Goal: Transaction & Acquisition: Purchase product/service

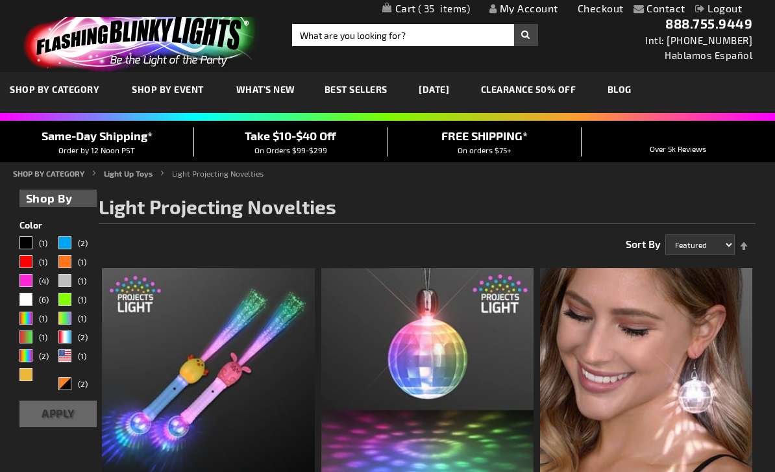
click at [456, 7] on span "35" at bounding box center [444, 9] width 53 height 12
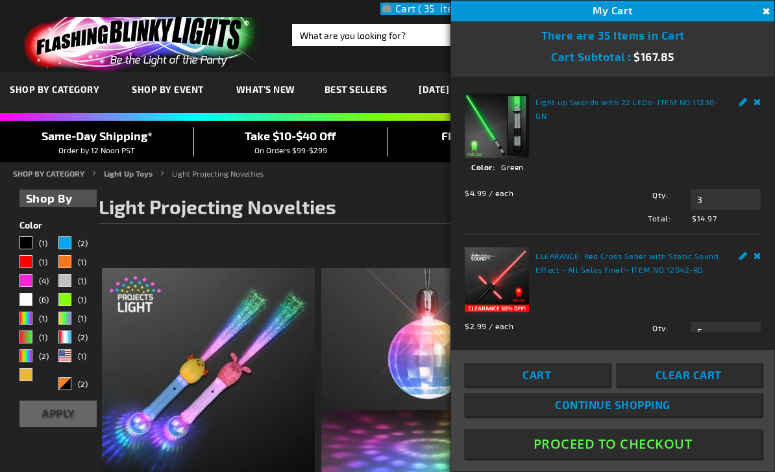
click at [563, 386] on link "Cart" at bounding box center [536, 374] width 145 height 23
click at [429, 32] on input "Search" at bounding box center [415, 35] width 246 height 22
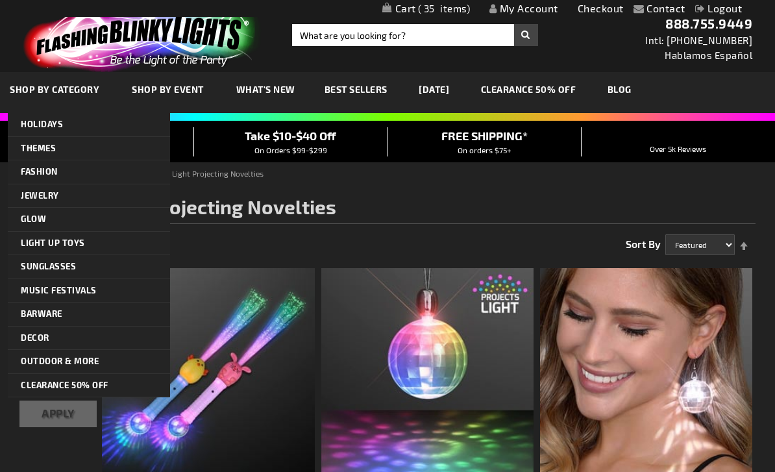
click at [91, 94] on span "SHOP BY CATEGORY" at bounding box center [55, 89] width 90 height 11
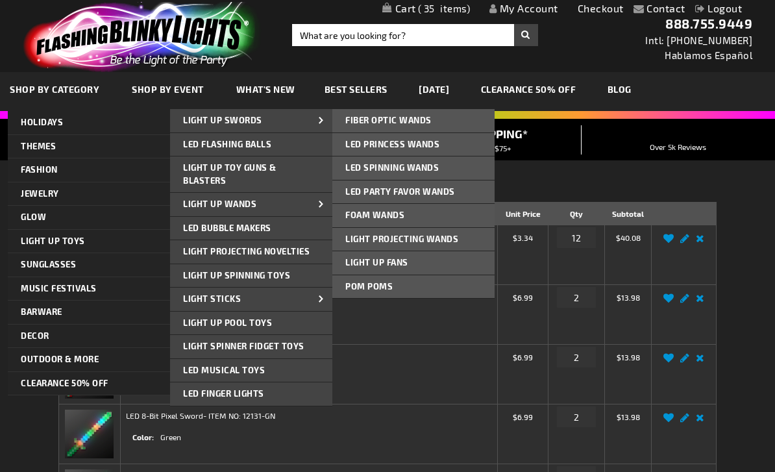
click at [463, 190] on link "LED Party Favor Wands" at bounding box center [413, 191] width 162 height 23
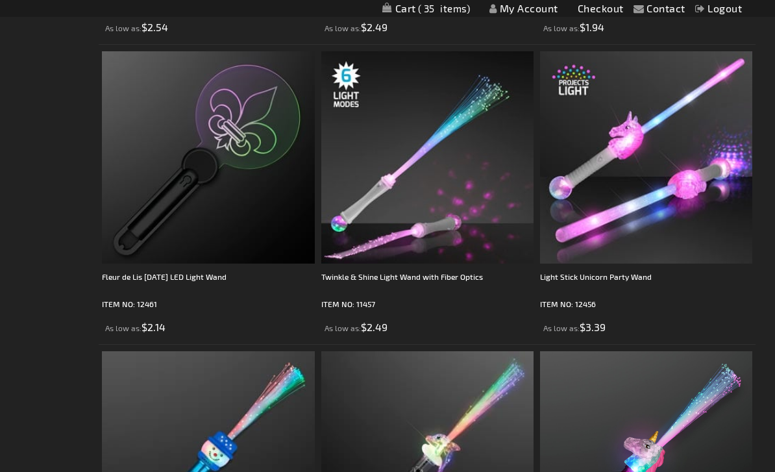
scroll to position [1152, 0]
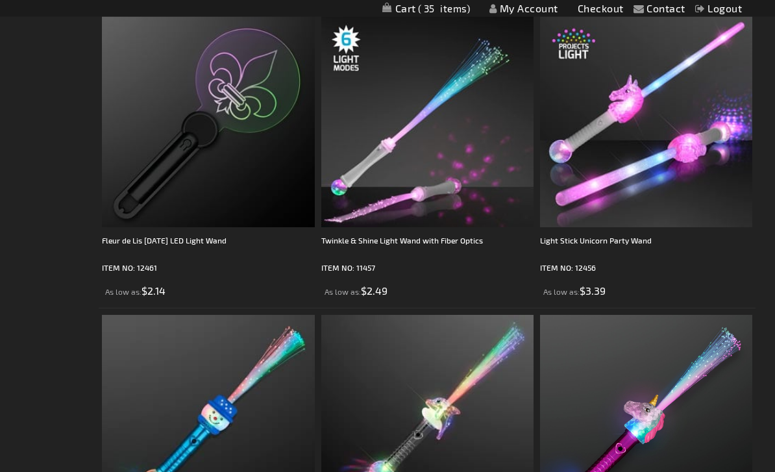
click at [649, 237] on div "Light Stick Unicorn Party Wand" at bounding box center [646, 247] width 212 height 26
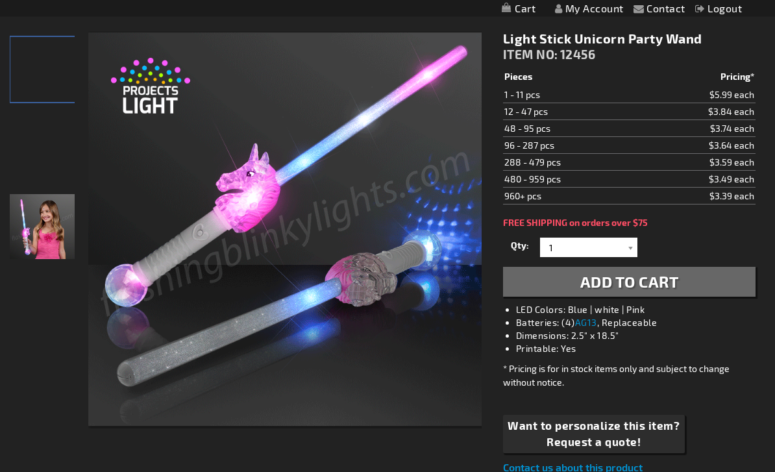
scroll to position [163, 0]
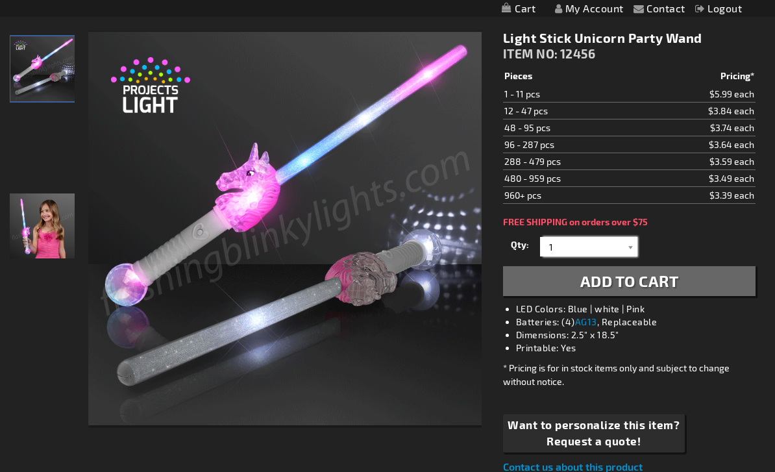
click at [620, 246] on input "1" at bounding box center [590, 246] width 94 height 19
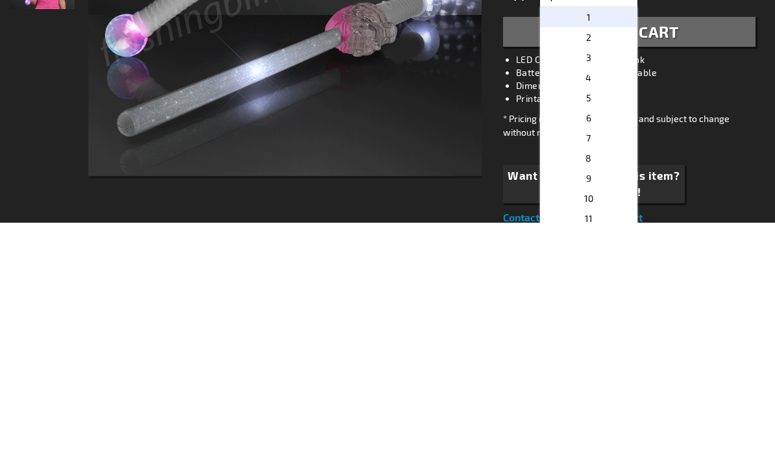
click at [596, 296] on p "3" at bounding box center [588, 306] width 97 height 20
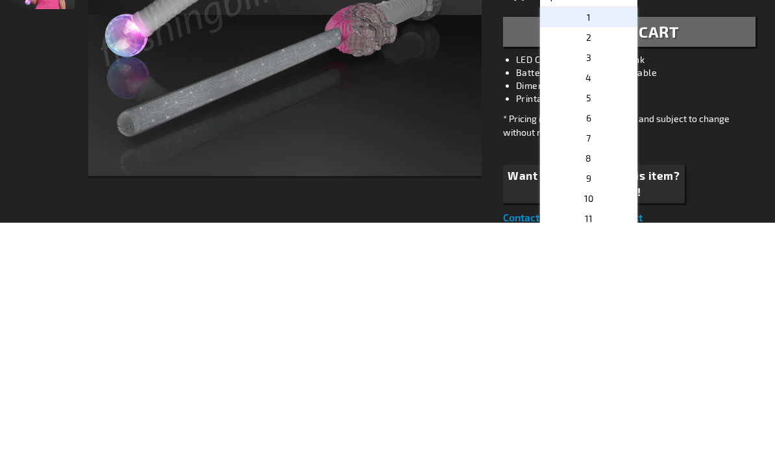
type input "3"
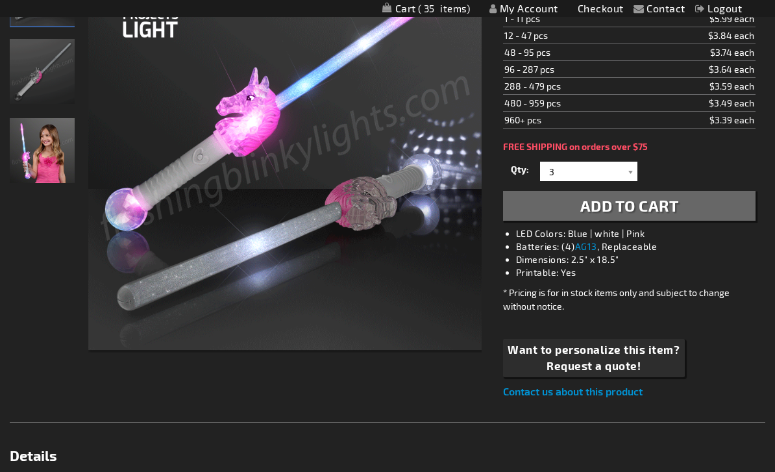
scroll to position [230, 0]
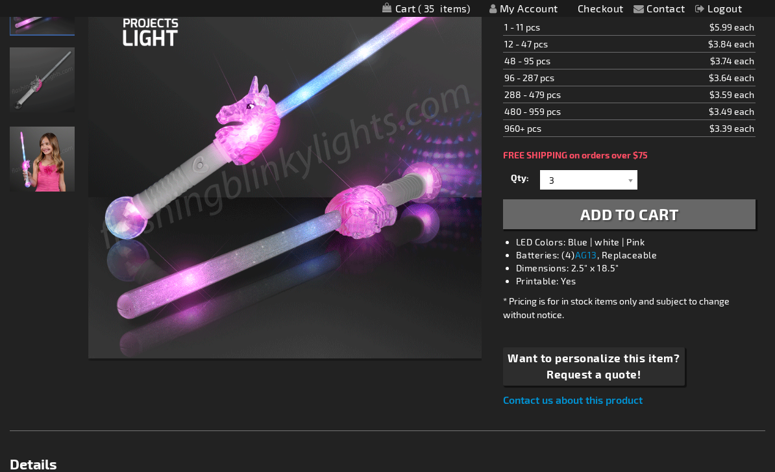
click at [701, 222] on button "Add to Cart" at bounding box center [629, 214] width 252 height 30
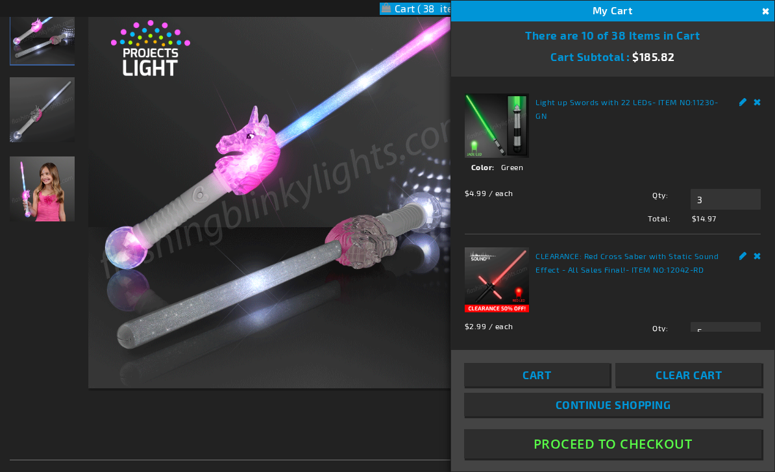
scroll to position [0, 0]
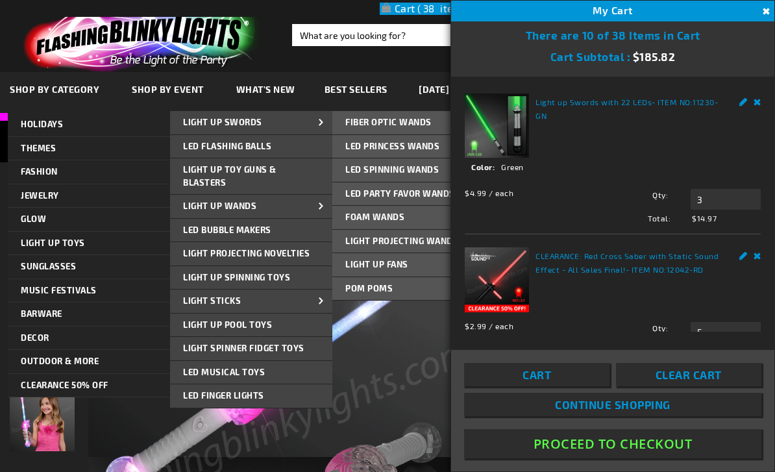
click at [407, 145] on span "LED Princess Wands" at bounding box center [392, 146] width 94 height 10
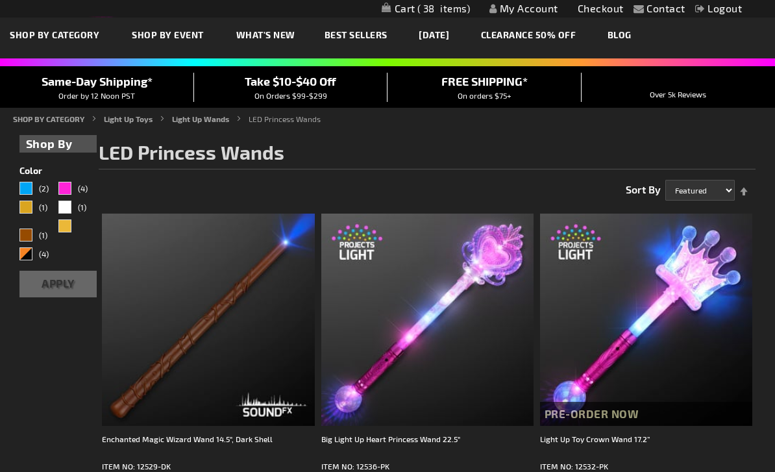
scroll to position [62, 0]
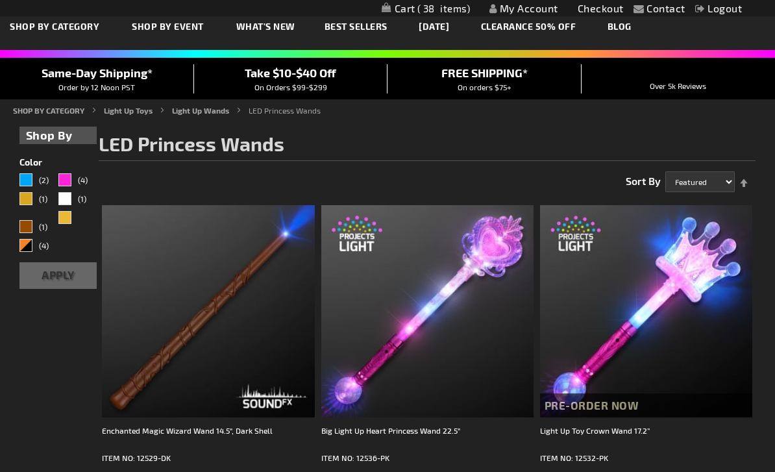
click at [647, 326] on img at bounding box center [646, 312] width 212 height 212
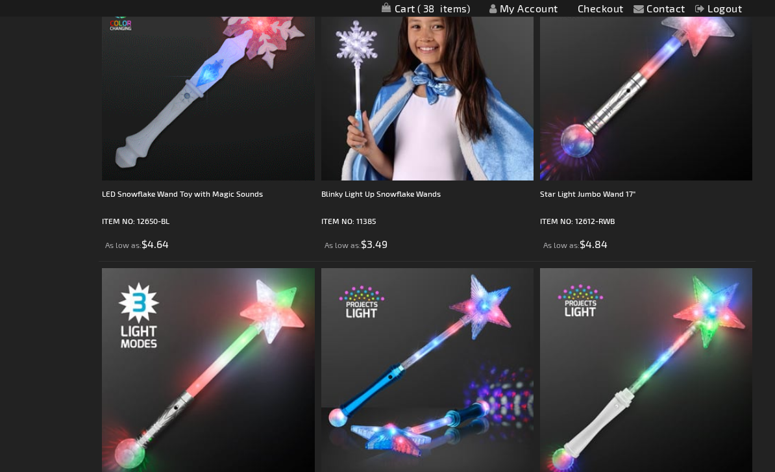
scroll to position [2062, 0]
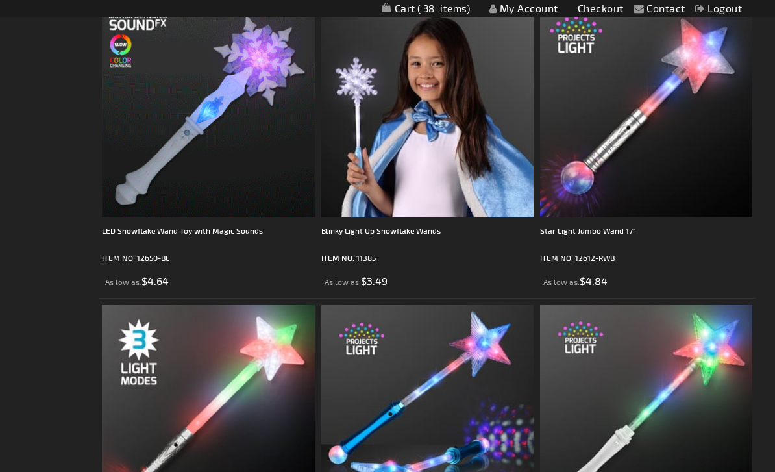
click at [138, 229] on div "LED Snowflake Wand Toy with Magic Sounds" at bounding box center [208, 237] width 212 height 26
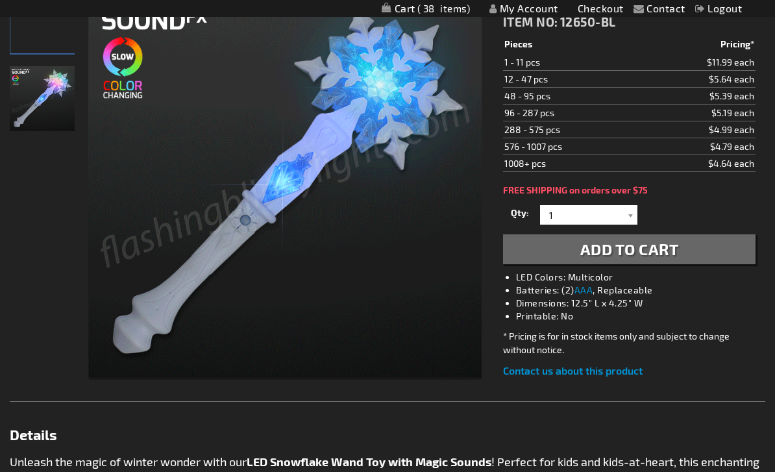
scroll to position [210, 0]
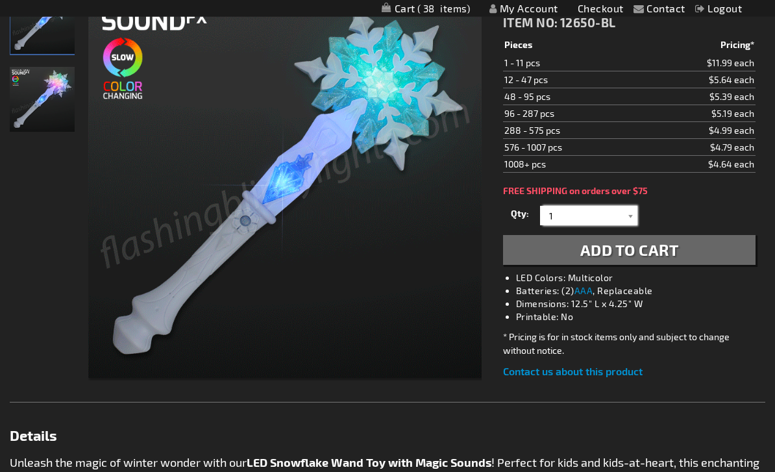
click at [593, 210] on input "1" at bounding box center [590, 215] width 94 height 19
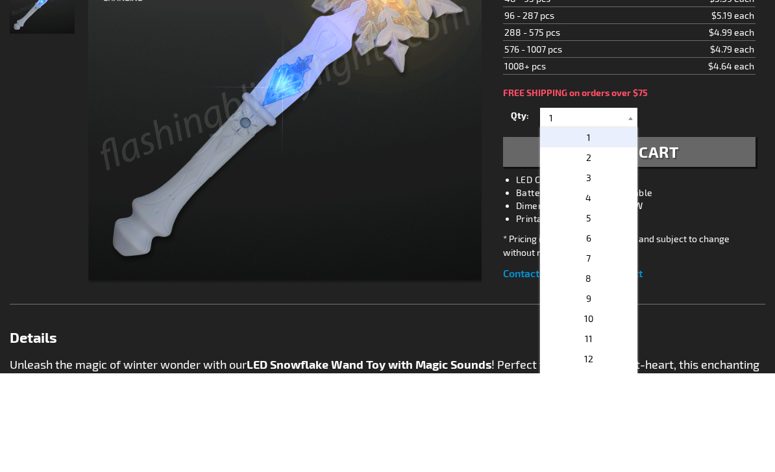
click at [723, 285] on li "Batteries: (2) AAA , Replaceable" at bounding box center [642, 291] width 252 height 13
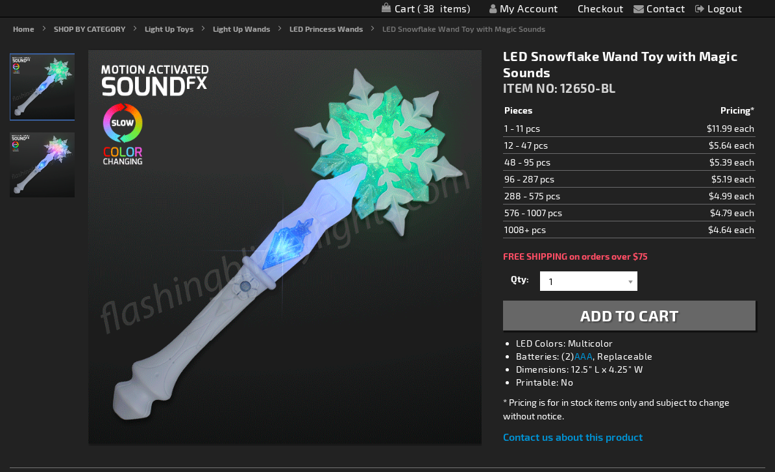
scroll to position [143, 0]
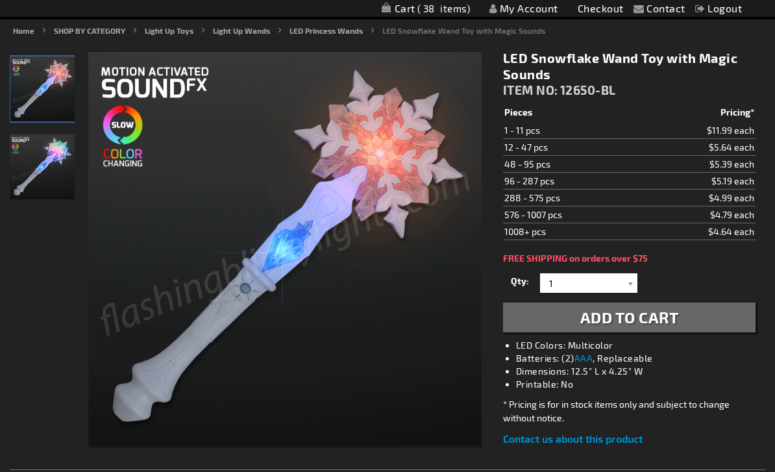
click at [729, 304] on button "Add to Cart" at bounding box center [629, 317] width 252 height 30
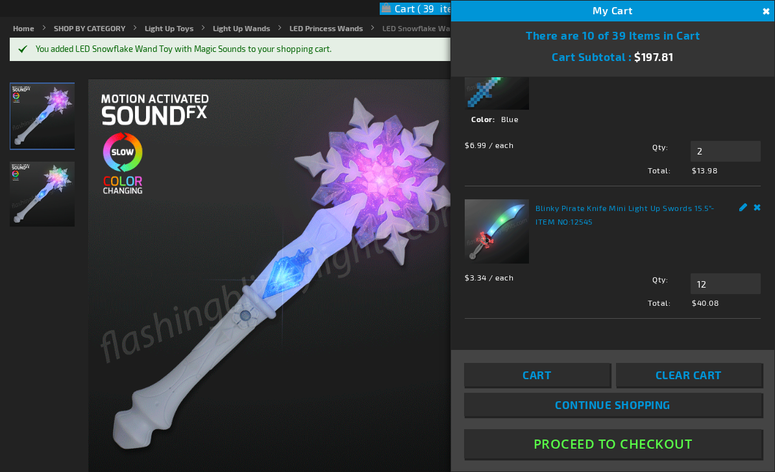
scroll to position [1124, 0]
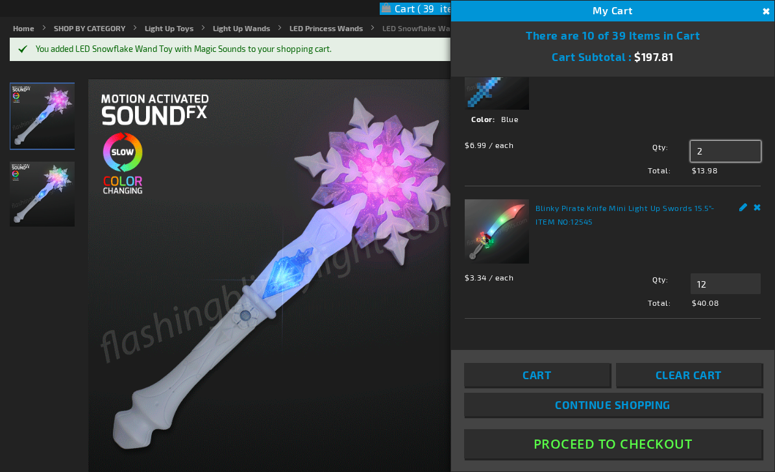
click at [723, 162] on input "2" at bounding box center [725, 151] width 70 height 21
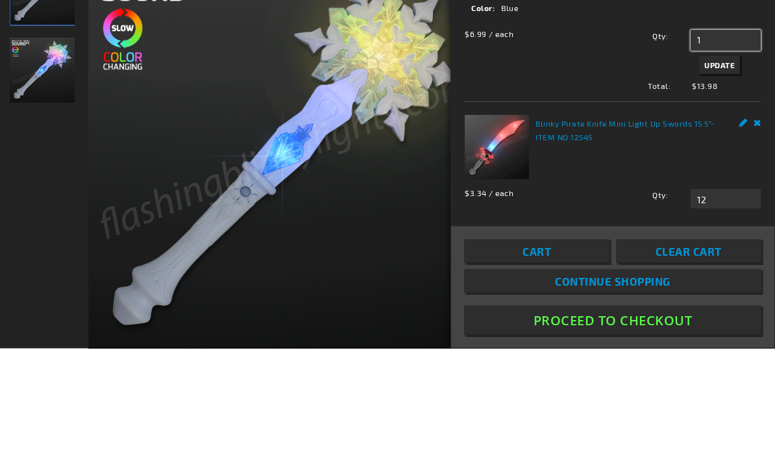
scroll to position [983, 0]
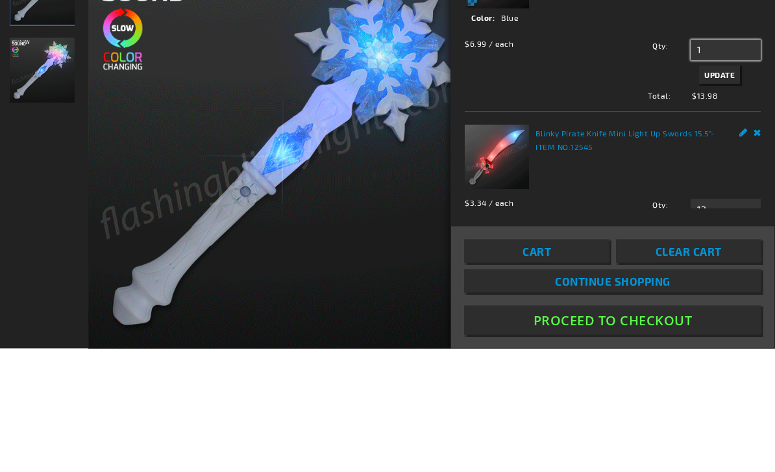
type input "1"
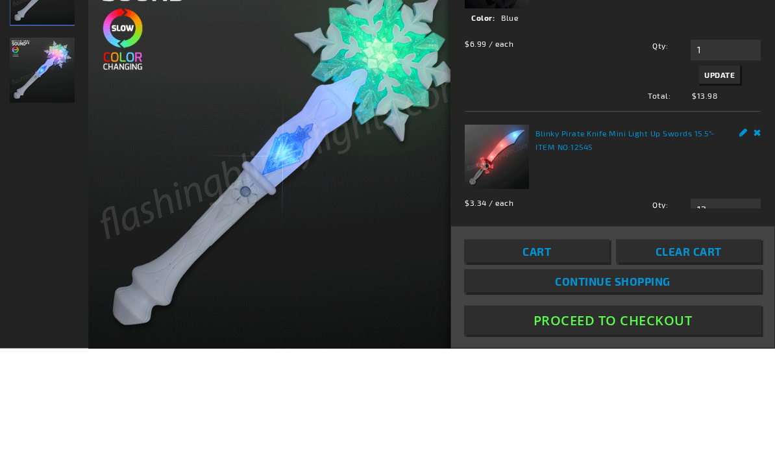
click at [701, 30] on input "2" at bounding box center [725, 19] width 70 height 21
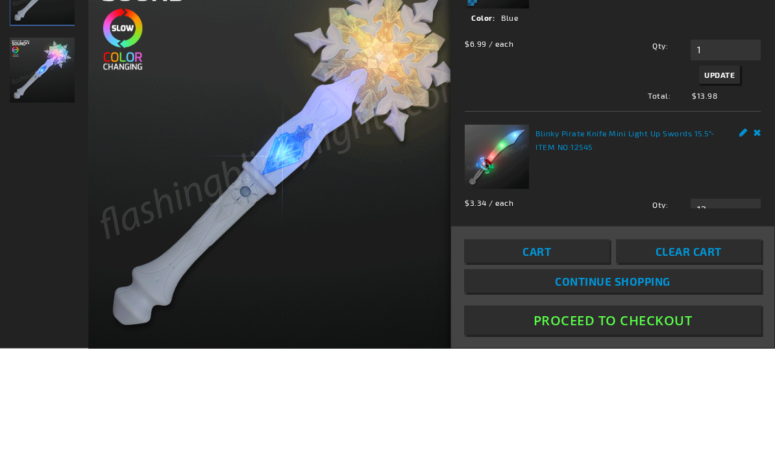
click at [700, 30] on input "2" at bounding box center [725, 19] width 70 height 21
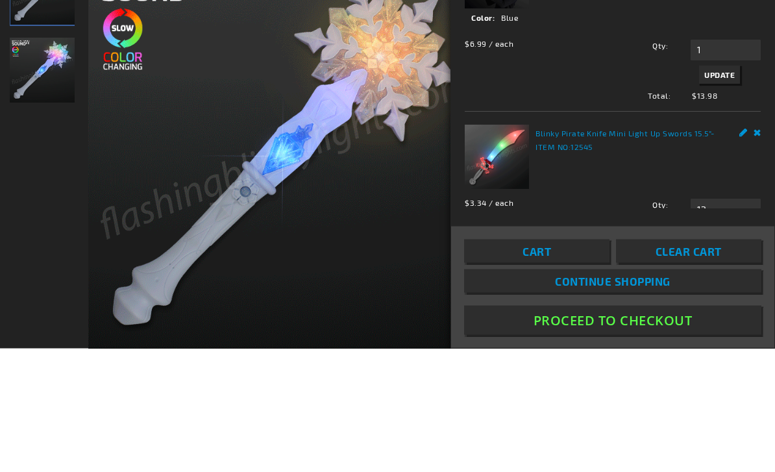
click at [644, 202] on div "LED 8-Bit Pixel Sword - ITEM NO: 12131-BL See Details Options Details Color Blue" at bounding box center [612, 145] width 296 height 157
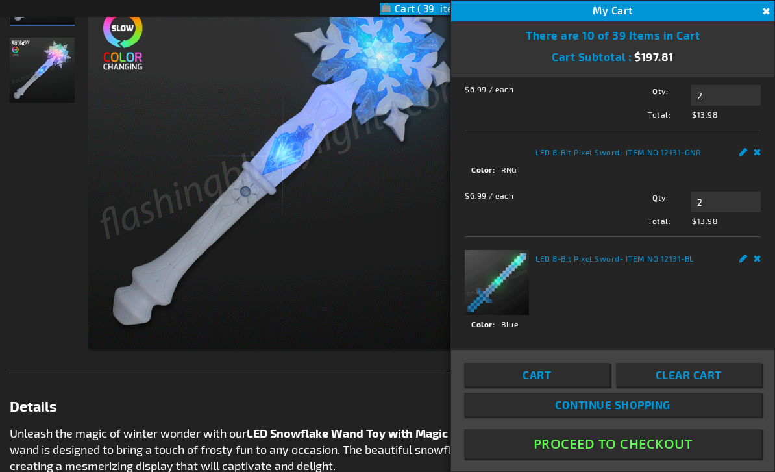
scroll to position [801, 0]
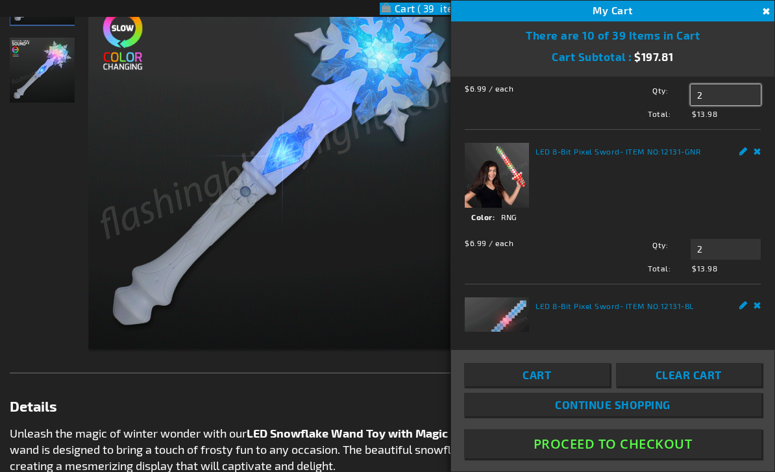
click at [702, 105] on input "2" at bounding box center [725, 94] width 70 height 21
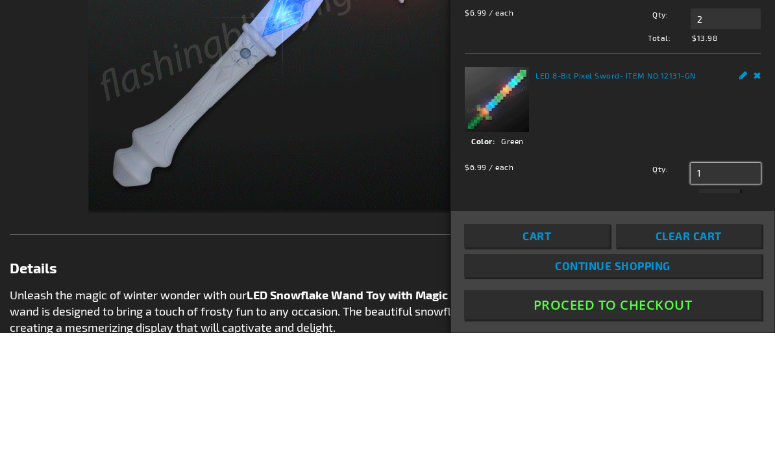
scroll to position [625, 0]
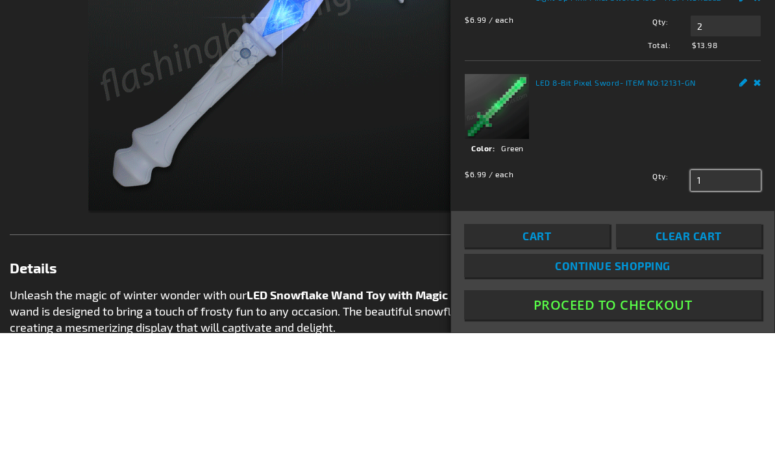
type input "1"
click at [693, 154] on input "2" at bounding box center [725, 164] width 70 height 21
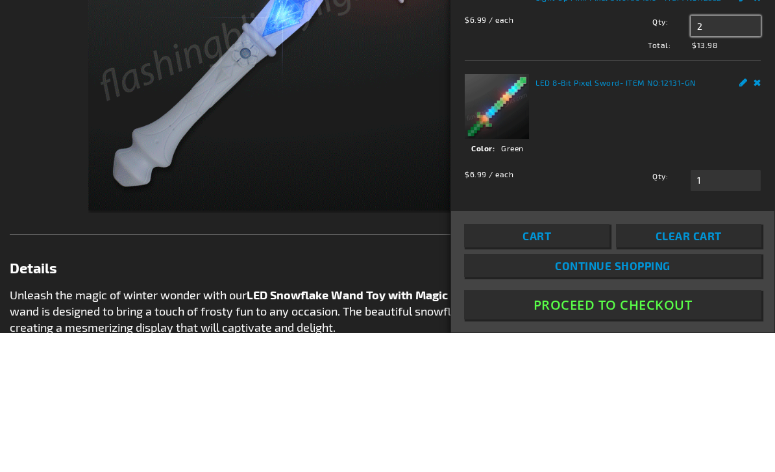
click at [693, 154] on input "2" at bounding box center [725, 164] width 70 height 21
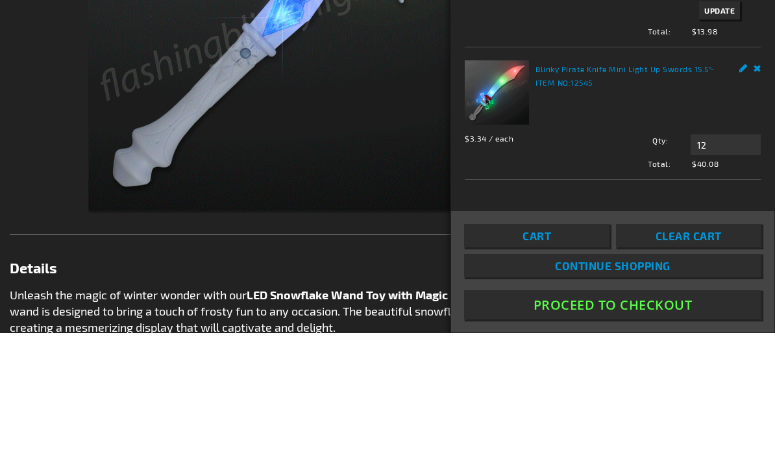
scroll to position [1252, 0]
type input "1"
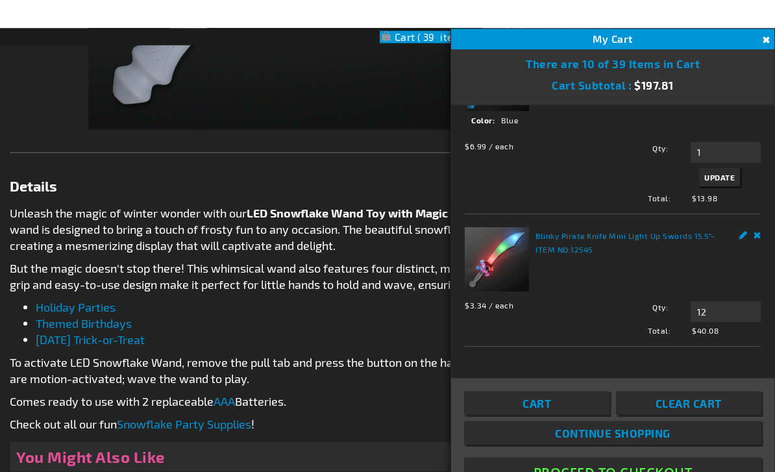
scroll to position [518, 0]
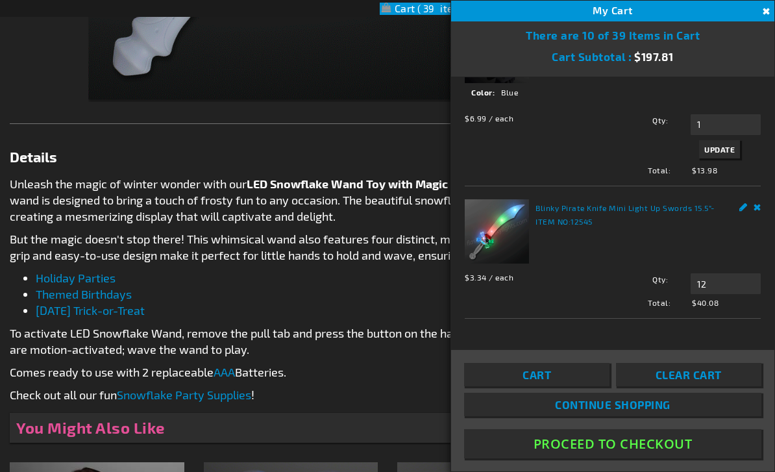
click at [721, 154] on span "Update" at bounding box center [719, 149] width 30 height 9
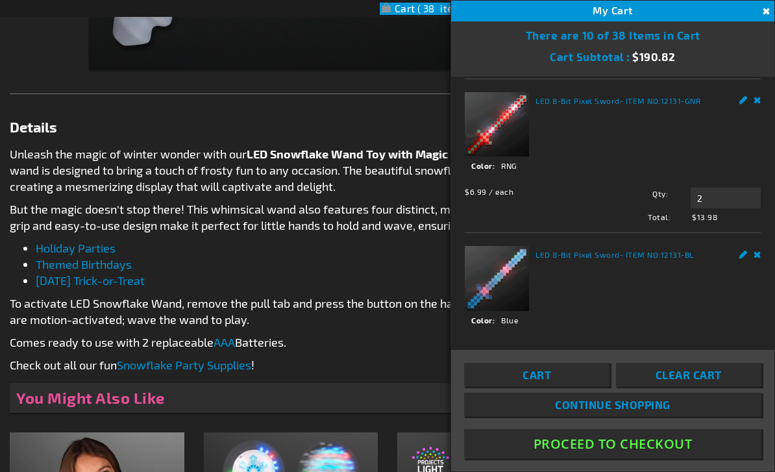
scroll to position [895, 0]
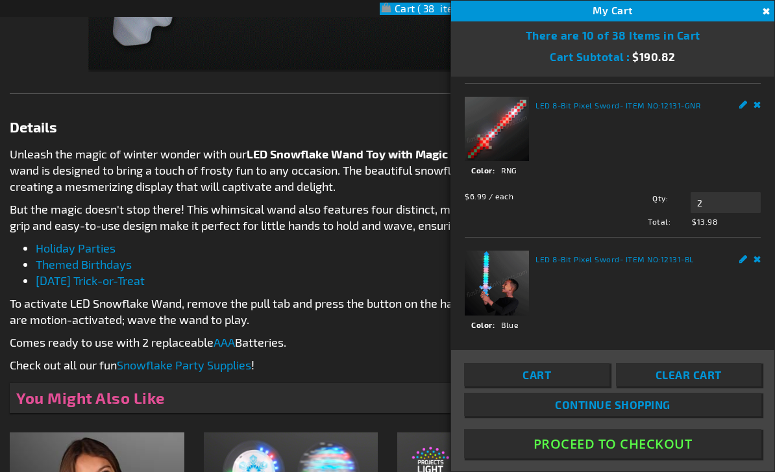
click at [717, 59] on input "2" at bounding box center [725, 48] width 70 height 21
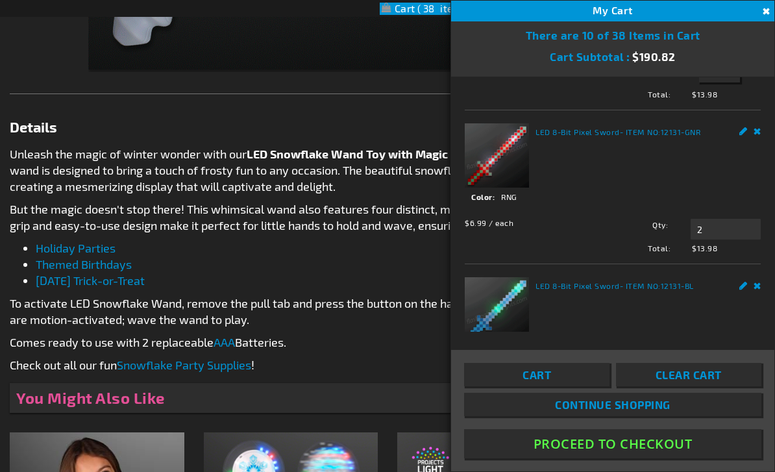
type input "1"
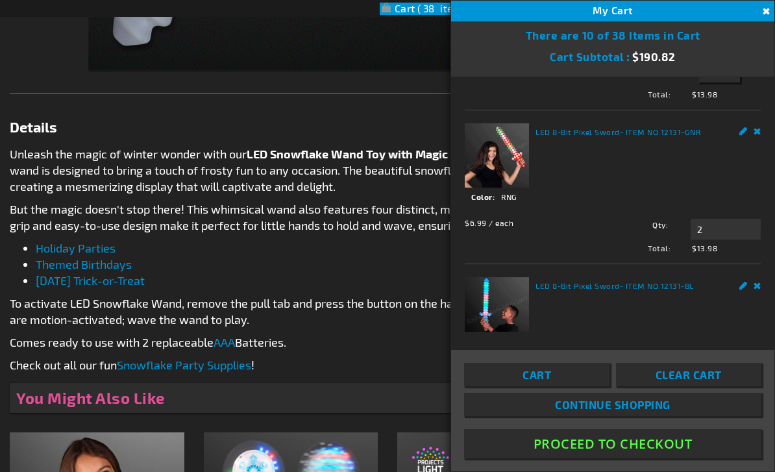
click at [726, 78] on span "Update" at bounding box center [719, 73] width 30 height 9
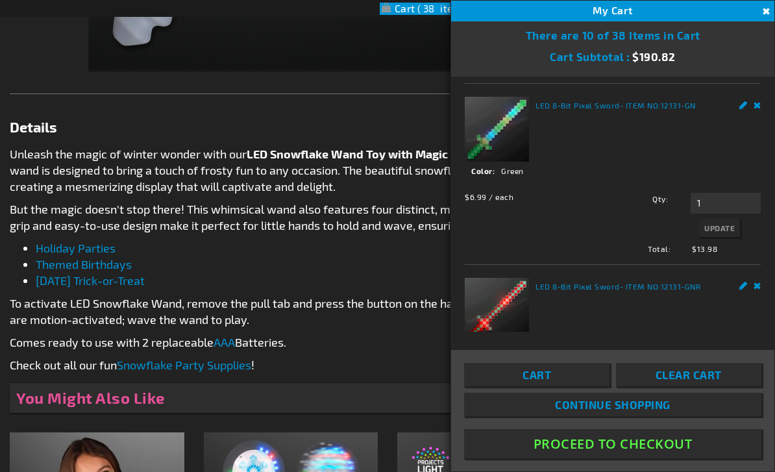
scroll to position [738, 0]
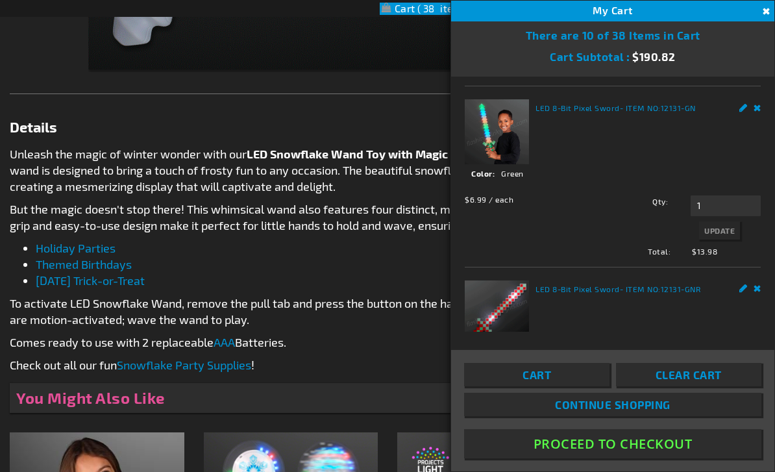
click at [716, 62] on input "2" at bounding box center [725, 51] width 70 height 21
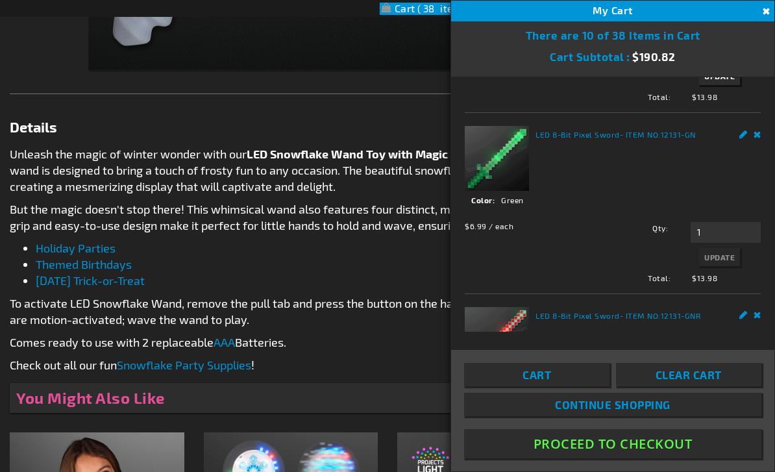
type input "1"
click at [723, 80] on span "Update" at bounding box center [719, 75] width 30 height 9
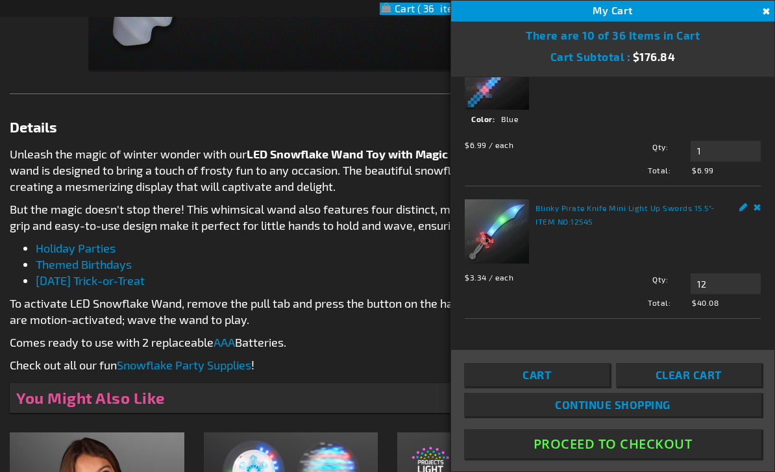
scroll to position [1172, 0]
click at [511, 386] on link "Cart" at bounding box center [536, 374] width 145 height 23
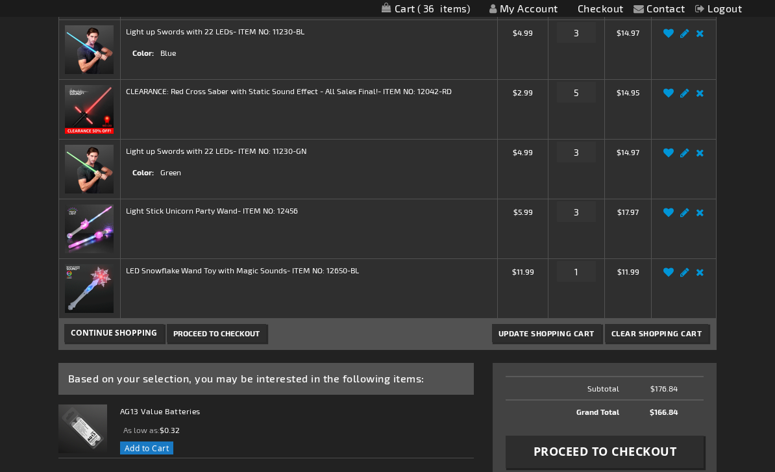
scroll to position [622, 0]
click at [548, 457] on span "Proceed to Checkout" at bounding box center [604, 452] width 143 height 16
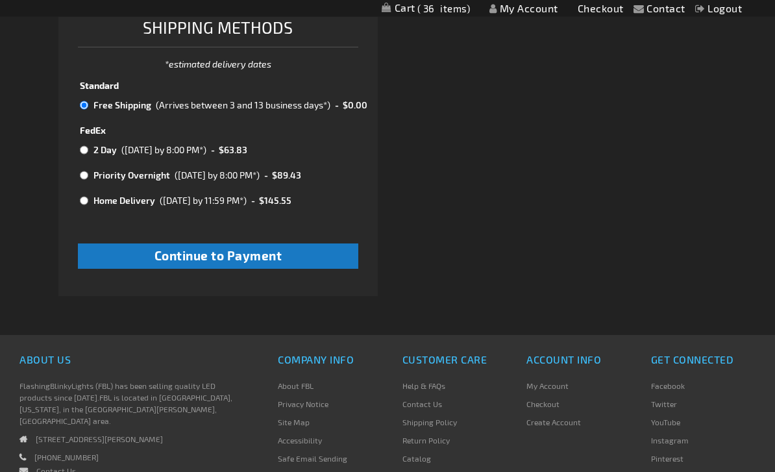
click at [106, 257] on button "Continue to Payment" at bounding box center [218, 256] width 280 height 25
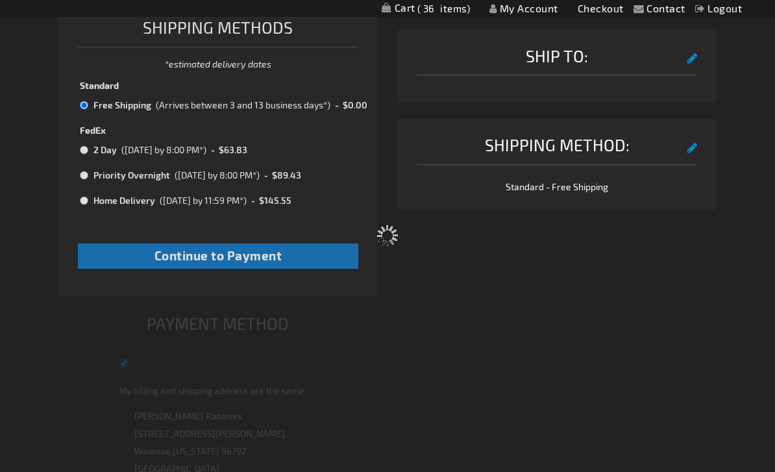
scroll to position [144, 0]
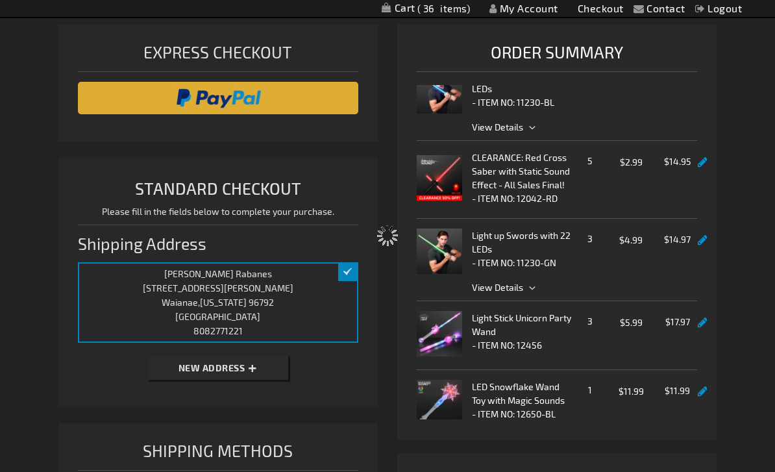
select select "4655bd8fac2159bab6fa066ac511ae9a9bba7f96"
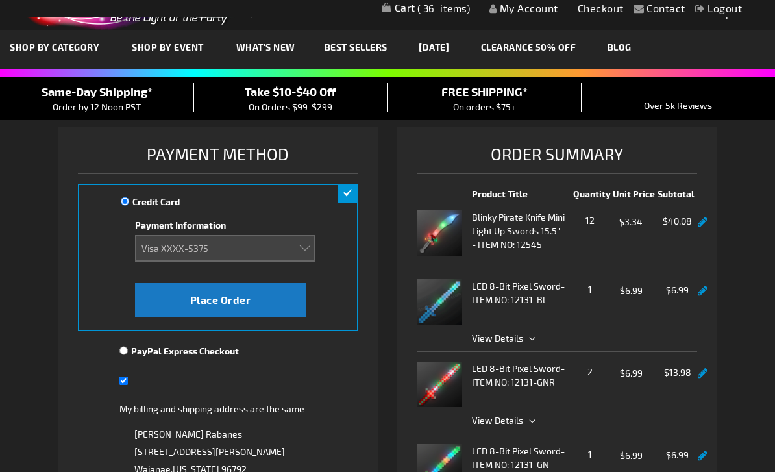
scroll to position [0, 0]
